Goal: Navigation & Orientation: Find specific page/section

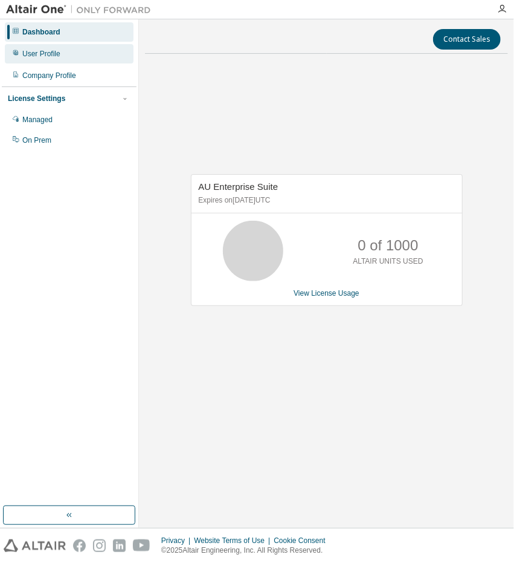
click at [68, 53] on div "User Profile" at bounding box center [69, 53] width 129 height 19
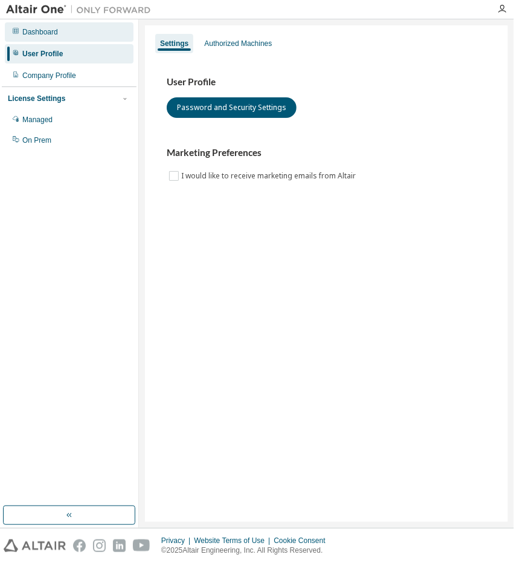
click at [60, 27] on div "Dashboard" at bounding box center [69, 31] width 129 height 19
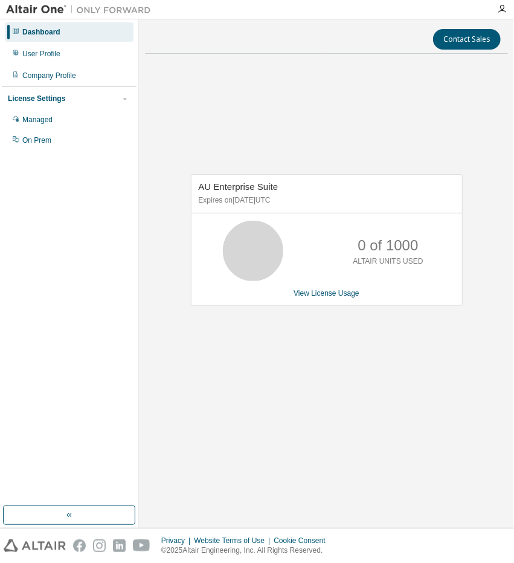
click at [43, 10] on img at bounding box center [81, 10] width 151 height 12
click at [65, 13] on img at bounding box center [81, 10] width 151 height 12
click at [500, 16] on div at bounding box center [502, 9] width 24 height 18
click at [502, 14] on div at bounding box center [502, 9] width 24 height 18
click at [502, 10] on icon "button" at bounding box center [502, 9] width 10 height 10
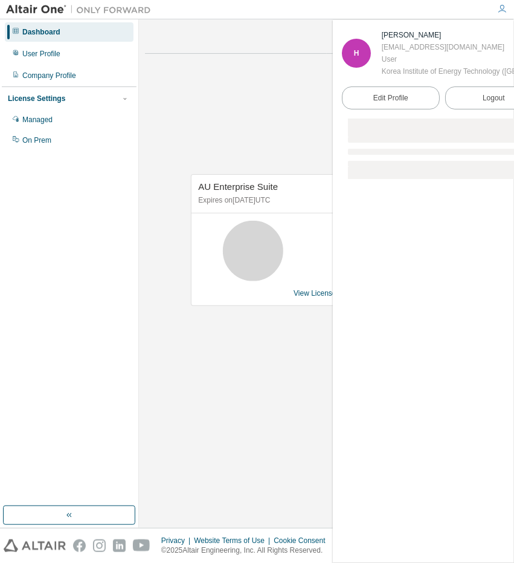
click at [502, 10] on icon "button" at bounding box center [502, 9] width 10 height 10
